Goal: Navigation & Orientation: Find specific page/section

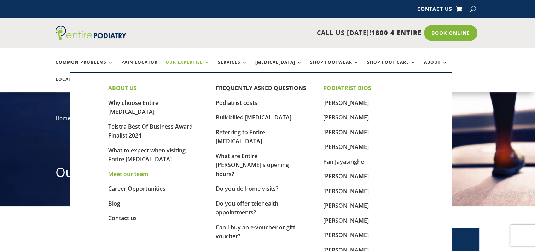
click at [134, 170] on link "Meet our team" at bounding box center [128, 174] width 40 height 8
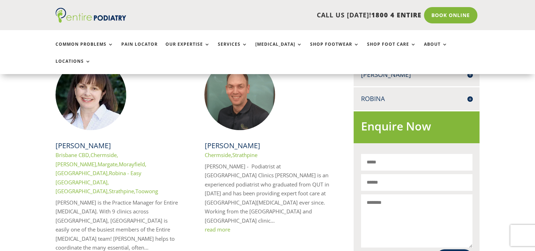
scroll to position [376, 0]
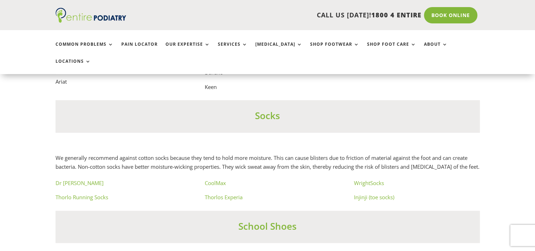
scroll to position [4085, 0]
